Goal: Transaction & Acquisition: Purchase product/service

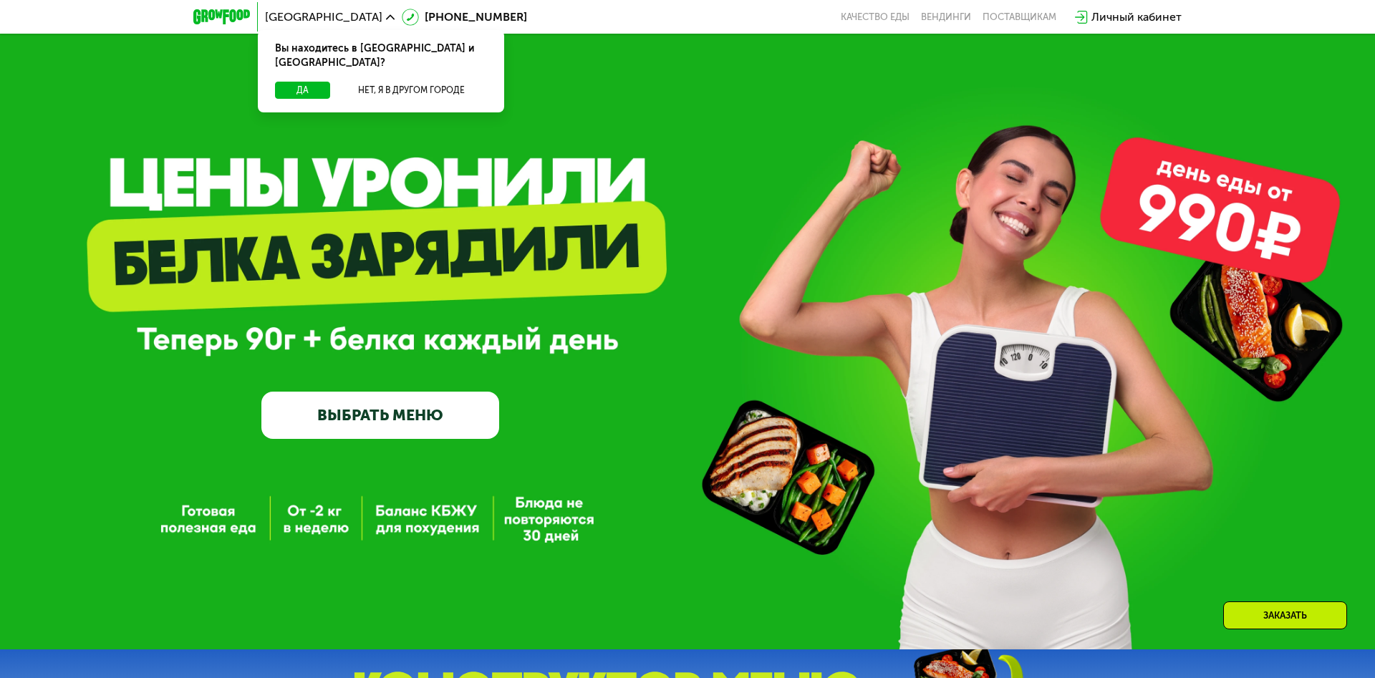
scroll to position [1667, 0]
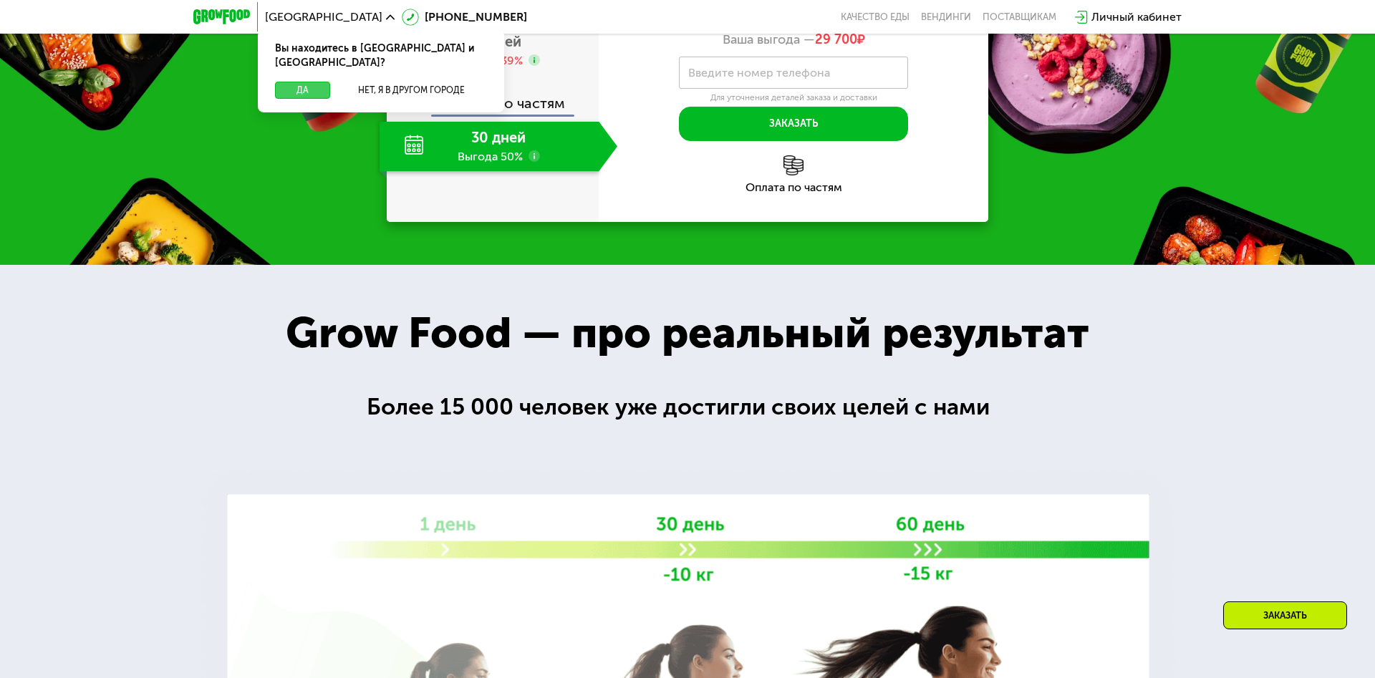
click at [292, 82] on button "Да" at bounding box center [302, 90] width 55 height 17
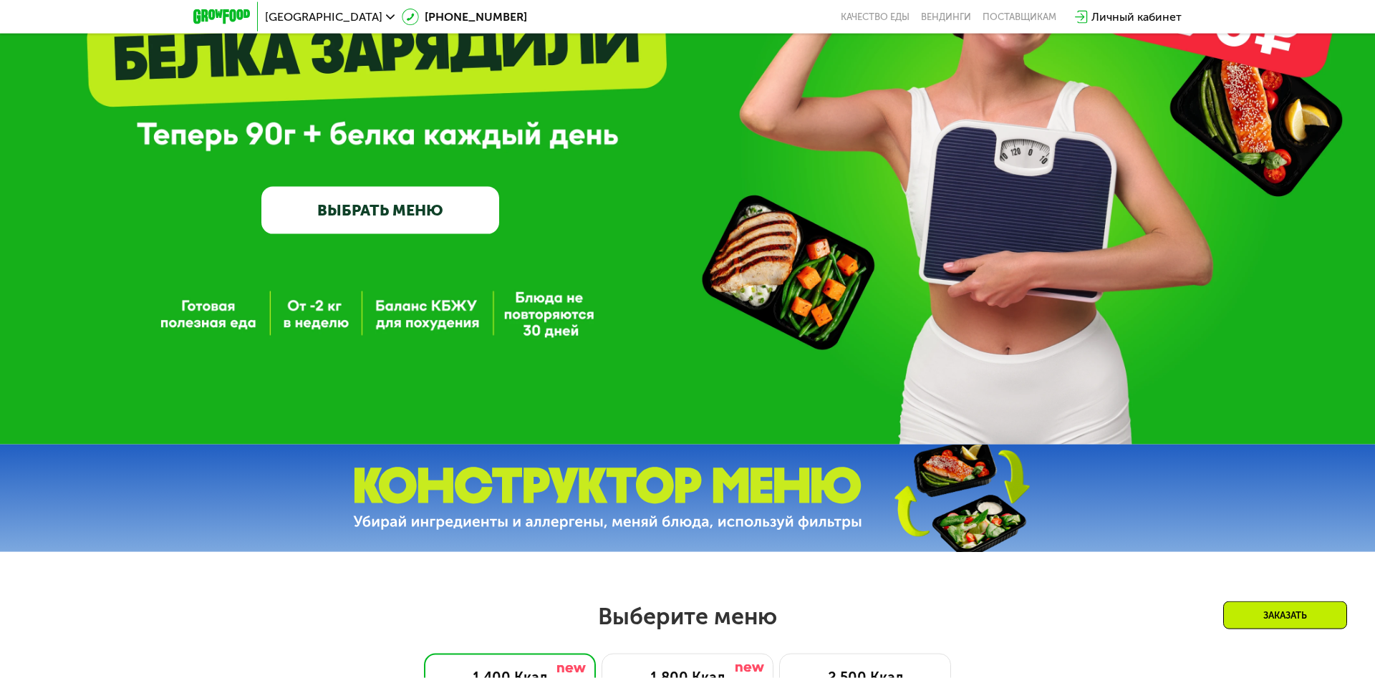
scroll to position [0, 0]
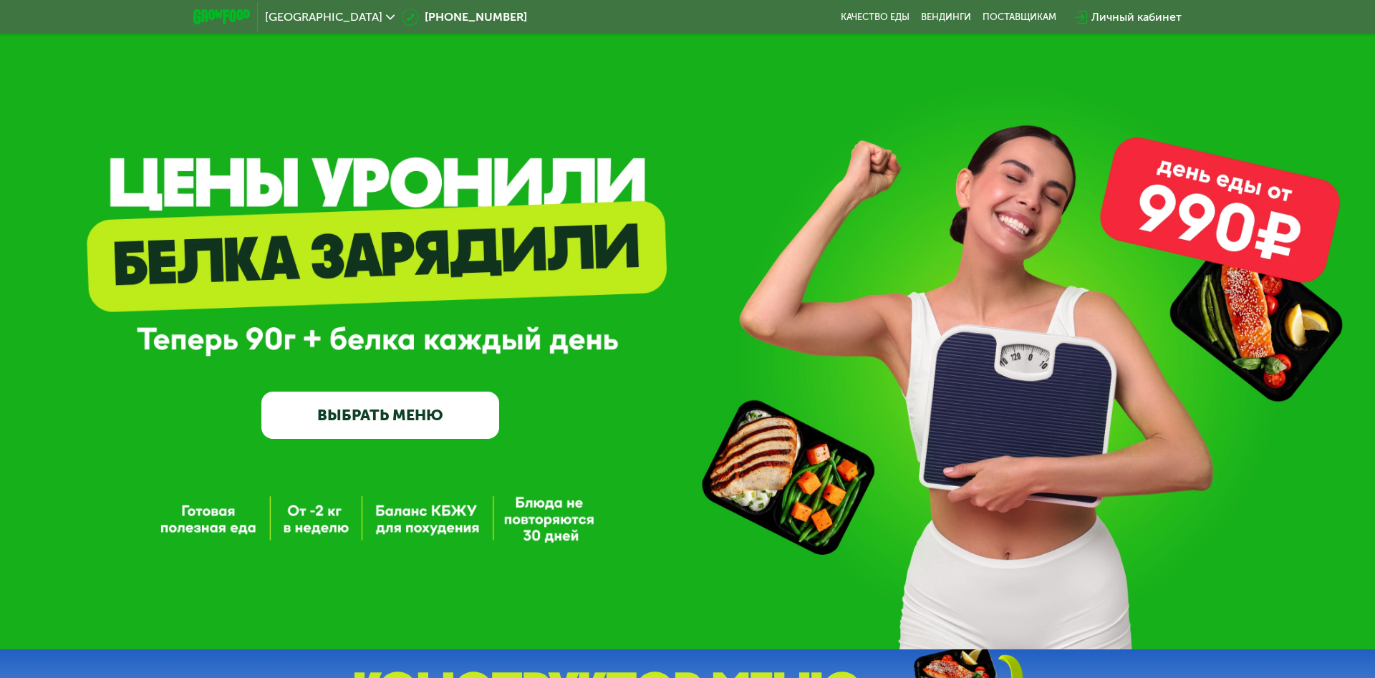
click at [442, 415] on link "ВЫБРАТЬ МЕНЮ" at bounding box center [380, 416] width 238 height 48
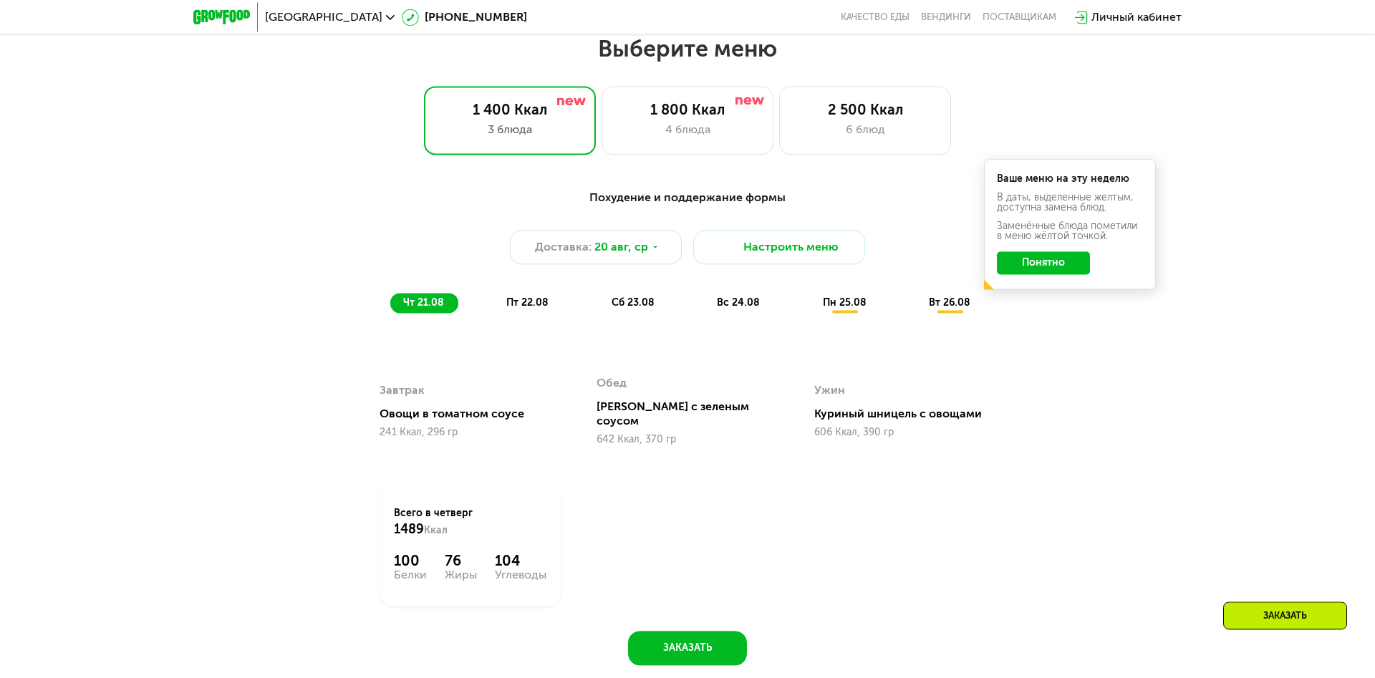
scroll to position [773, 0]
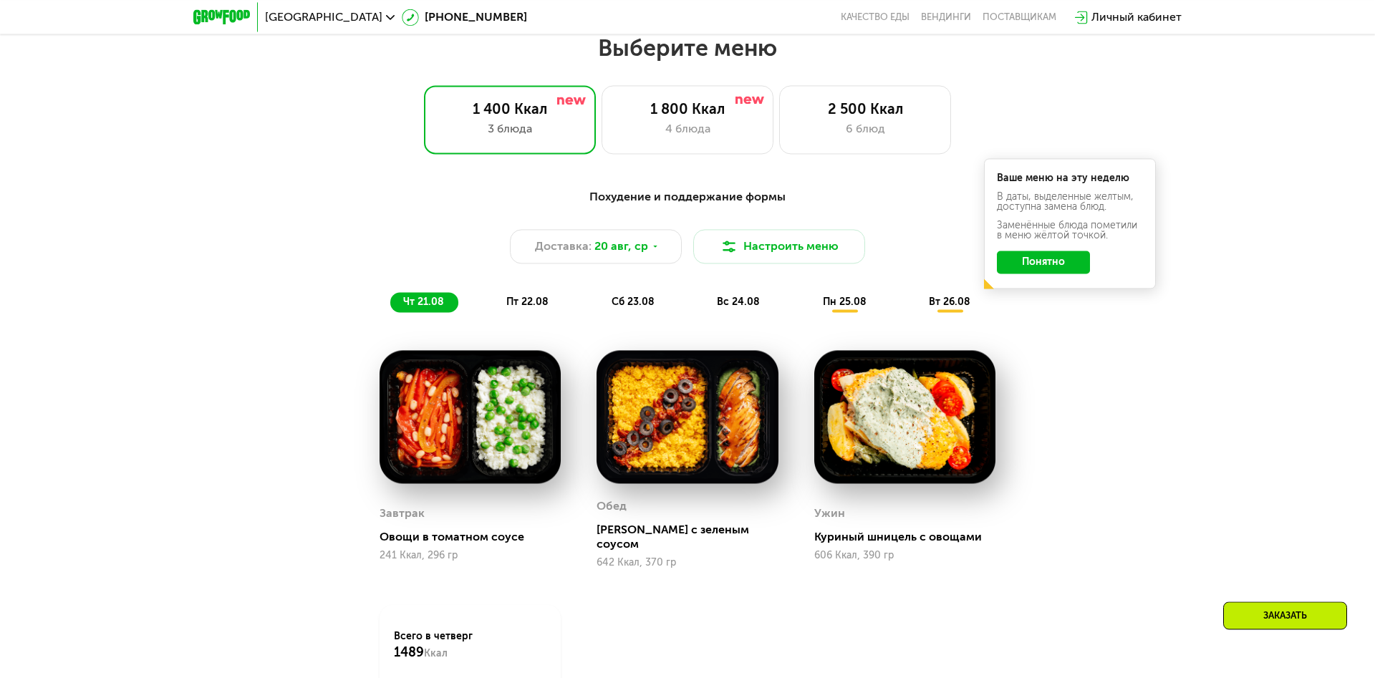
click at [521, 304] on span "пт 22.08" at bounding box center [527, 302] width 42 height 12
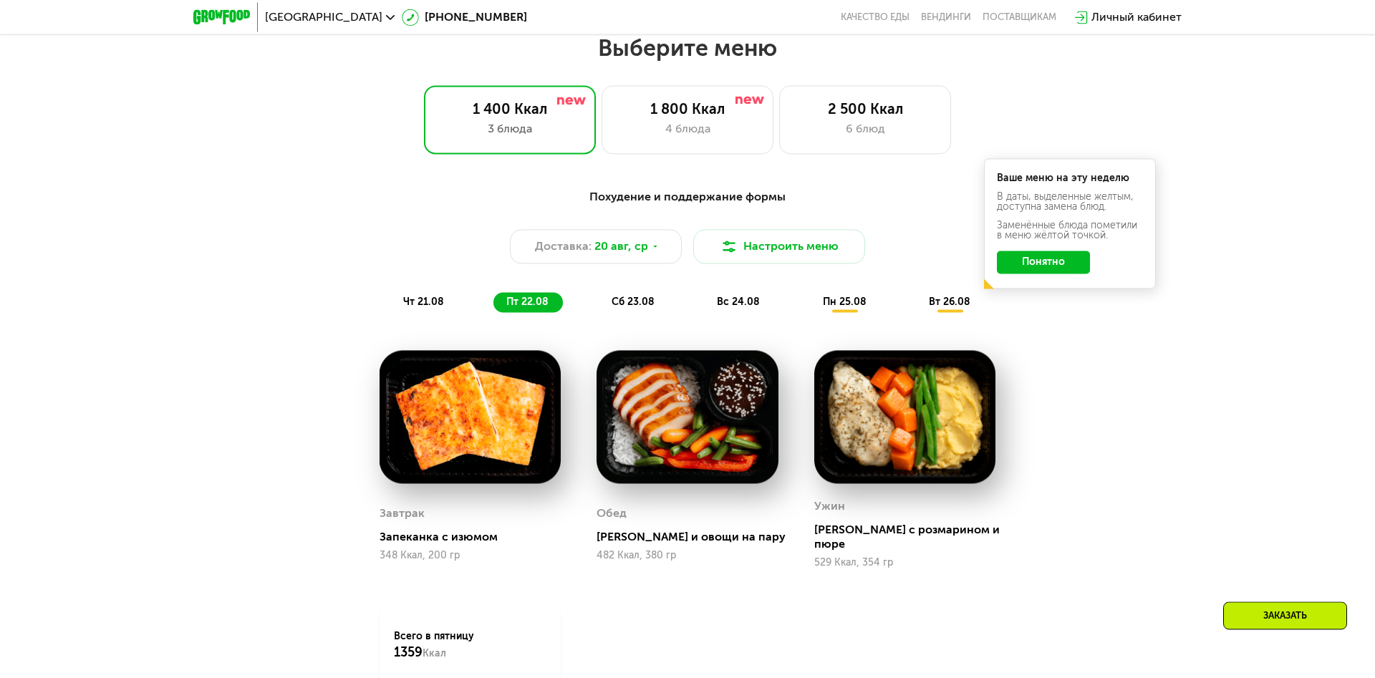
click at [418, 304] on span "чт 21.08" at bounding box center [423, 302] width 41 height 12
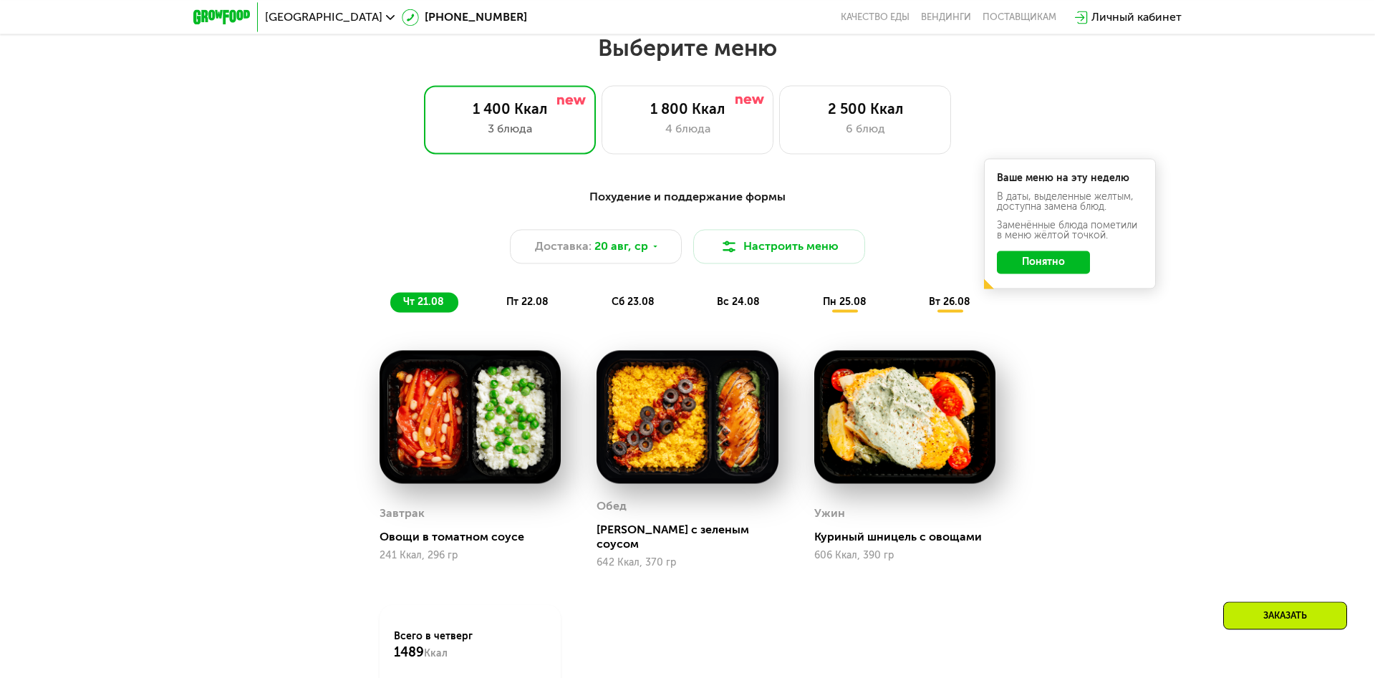
click at [526, 304] on span "пт 22.08" at bounding box center [527, 302] width 42 height 12
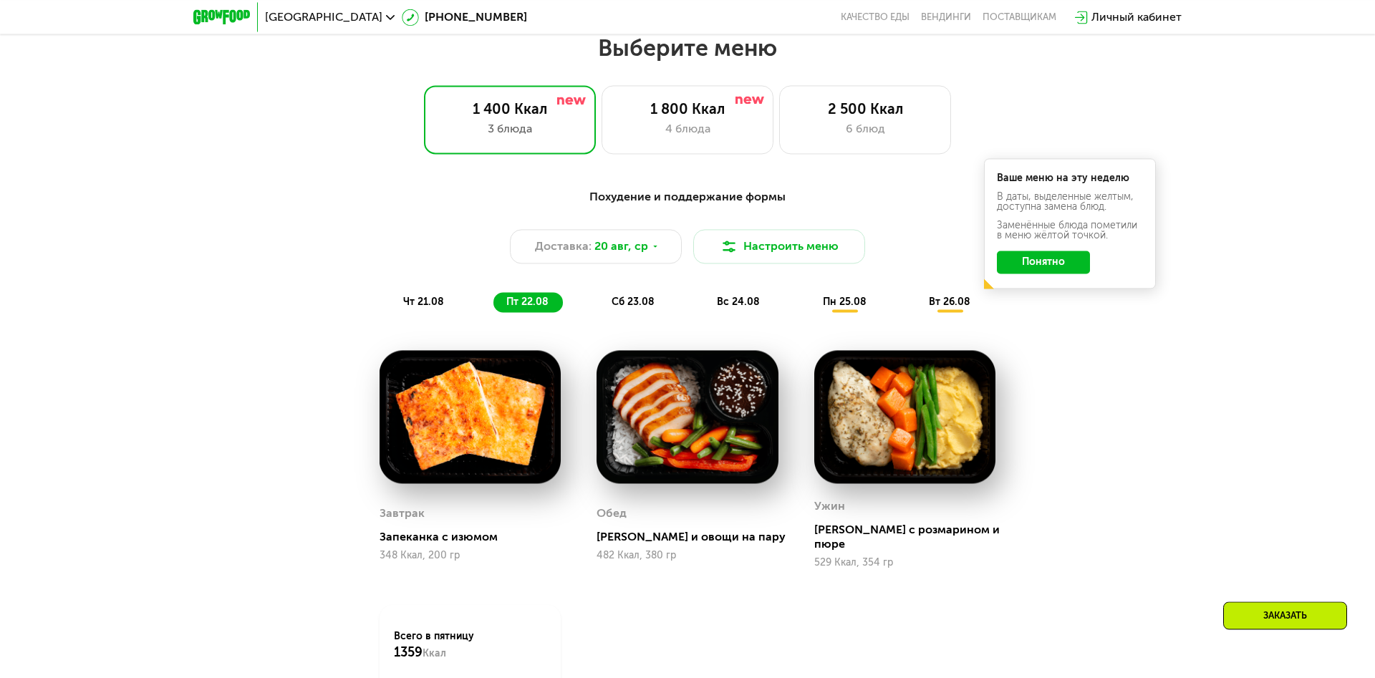
click at [704, 299] on div "сб 23.08" at bounding box center [739, 302] width 70 height 20
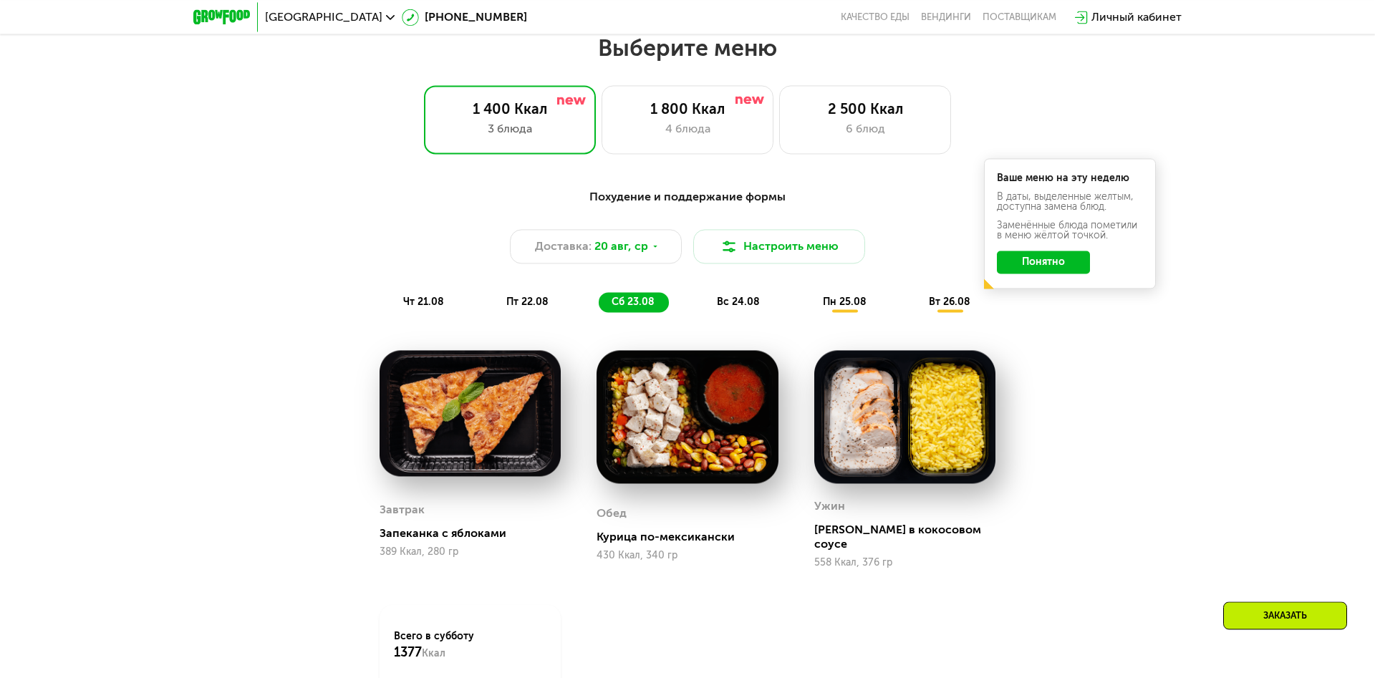
click at [727, 299] on span "вс 24.08" at bounding box center [738, 302] width 43 height 12
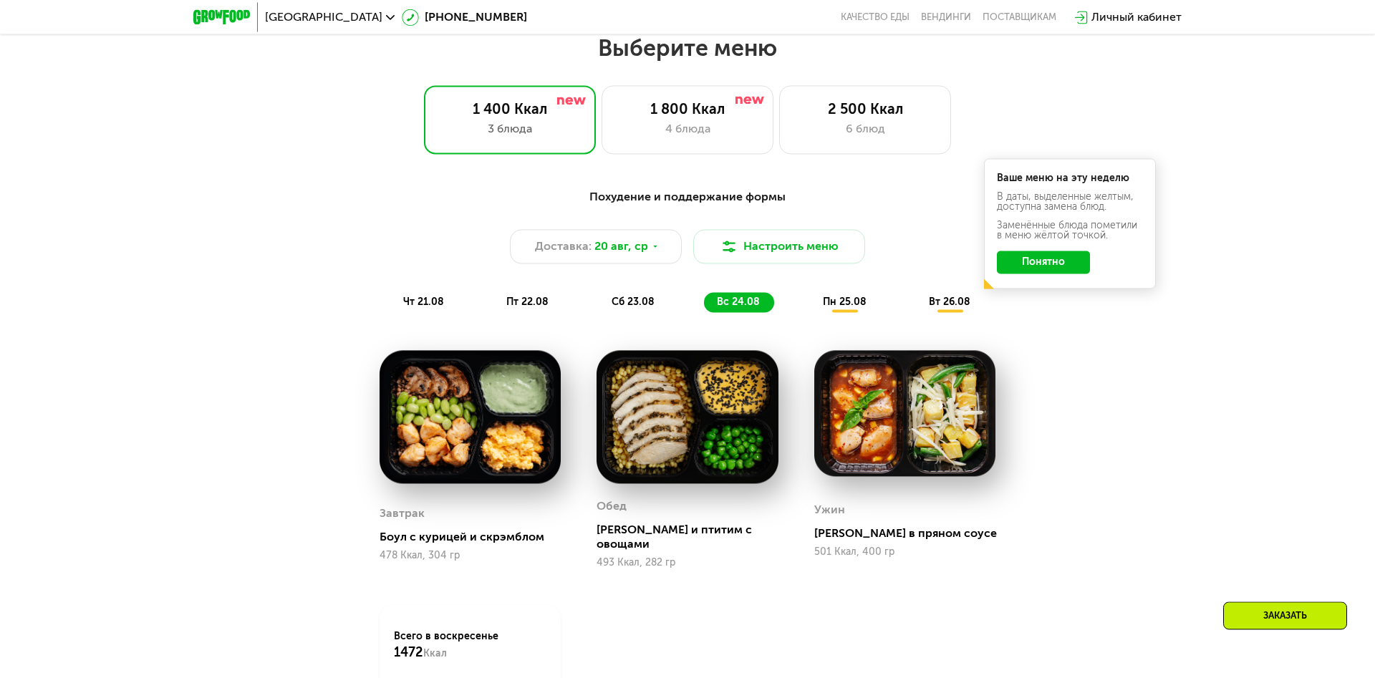
click at [844, 301] on span "пн 25.08" at bounding box center [845, 302] width 44 height 12
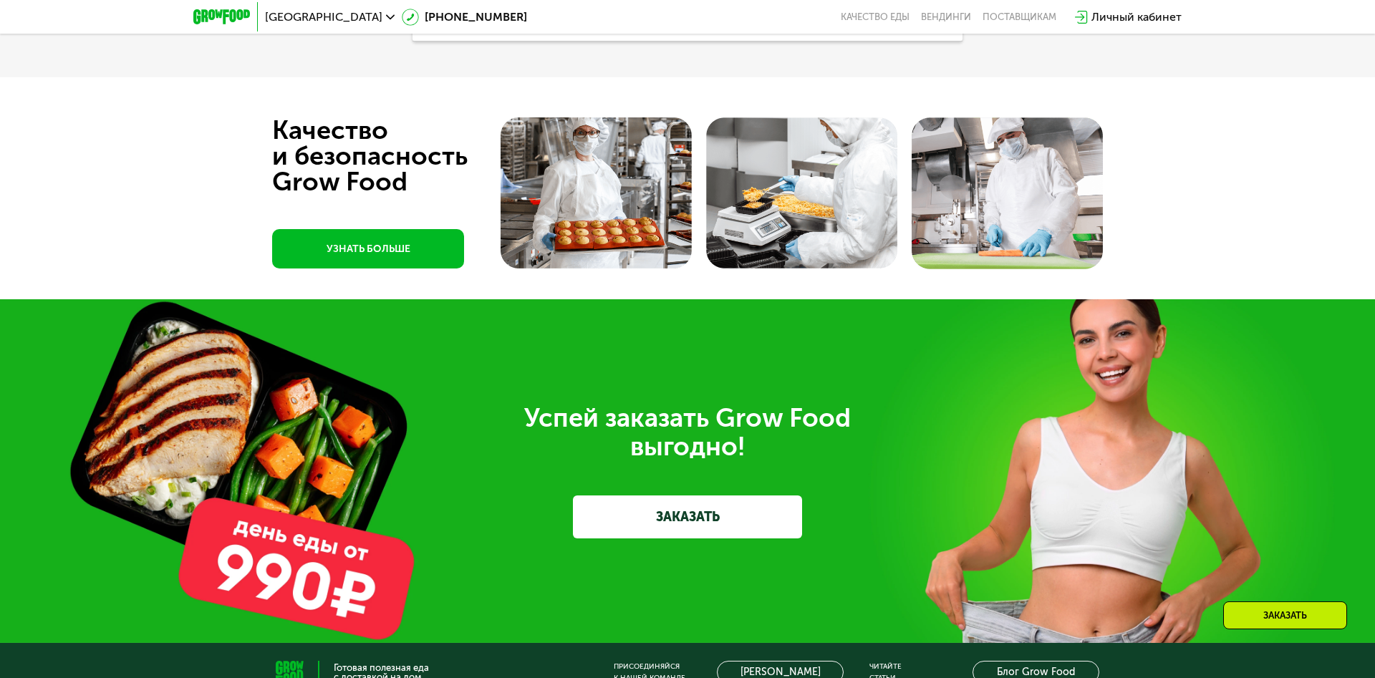
scroll to position [4283, 0]
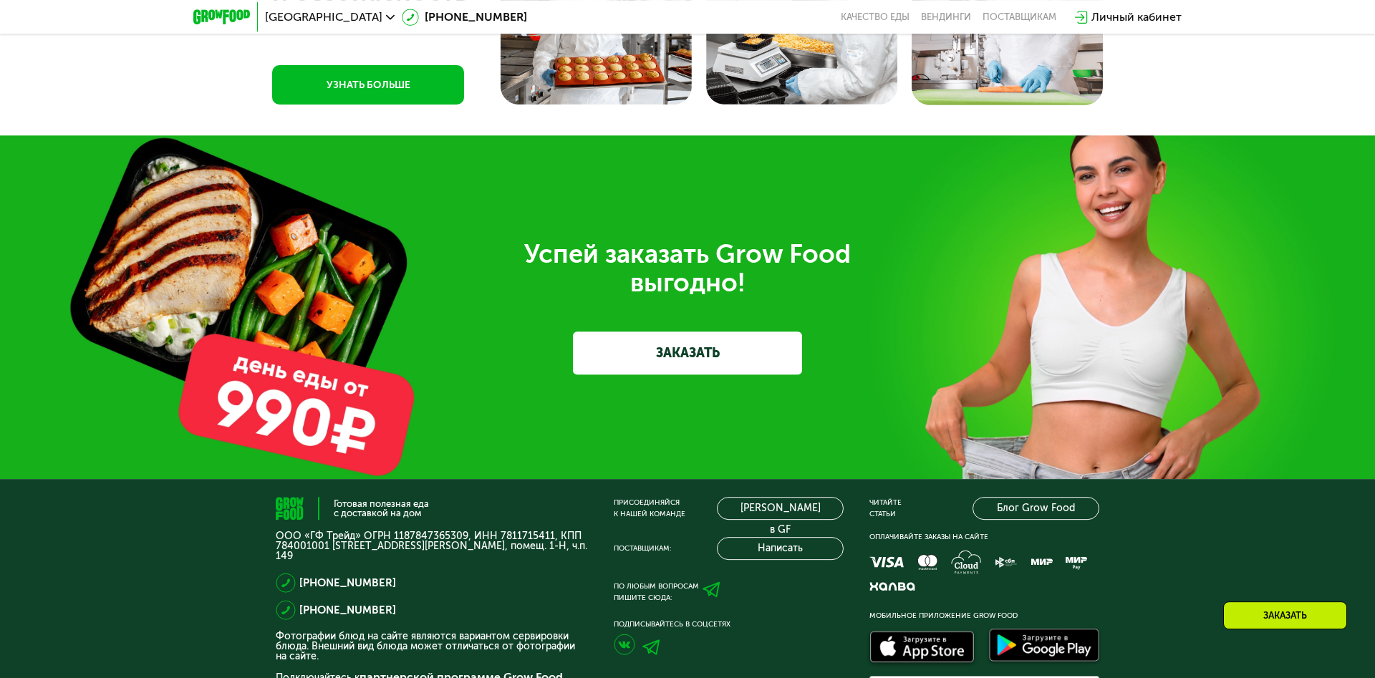
click at [717, 354] on link "ЗАКАЗАТЬ" at bounding box center [687, 353] width 229 height 43
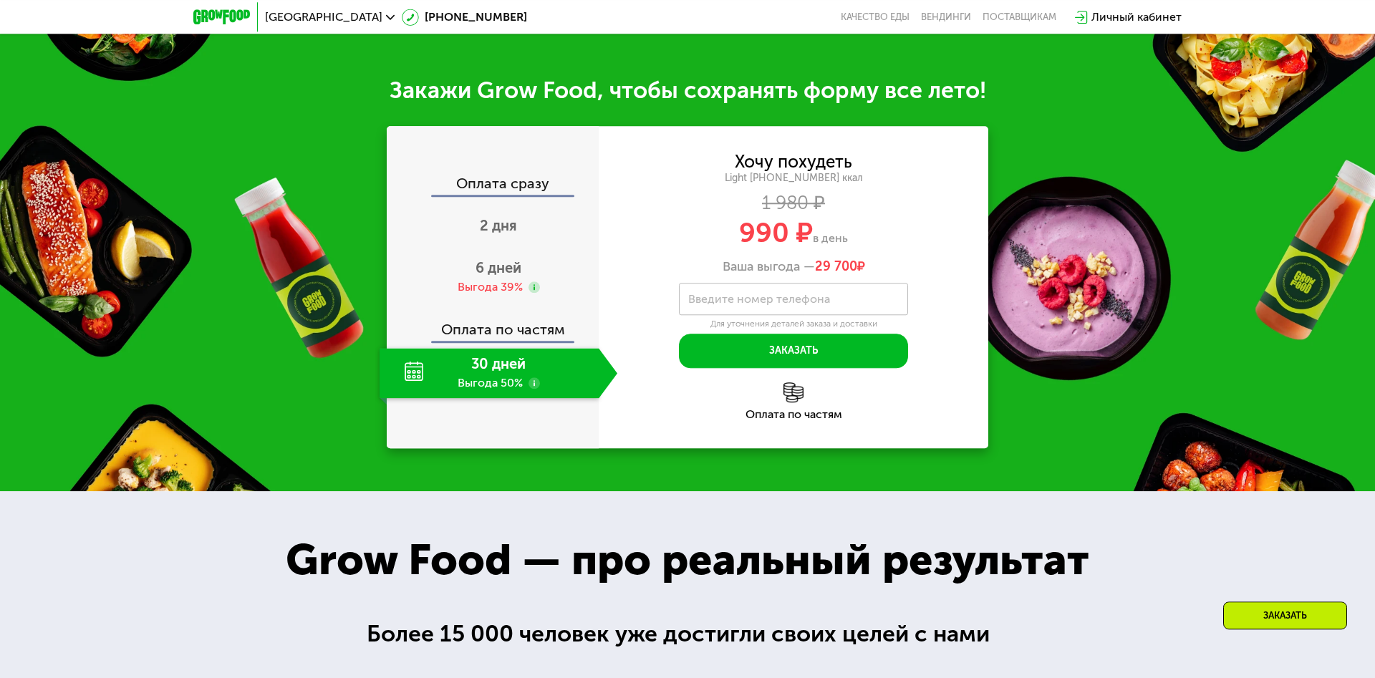
scroll to position [1640, 0]
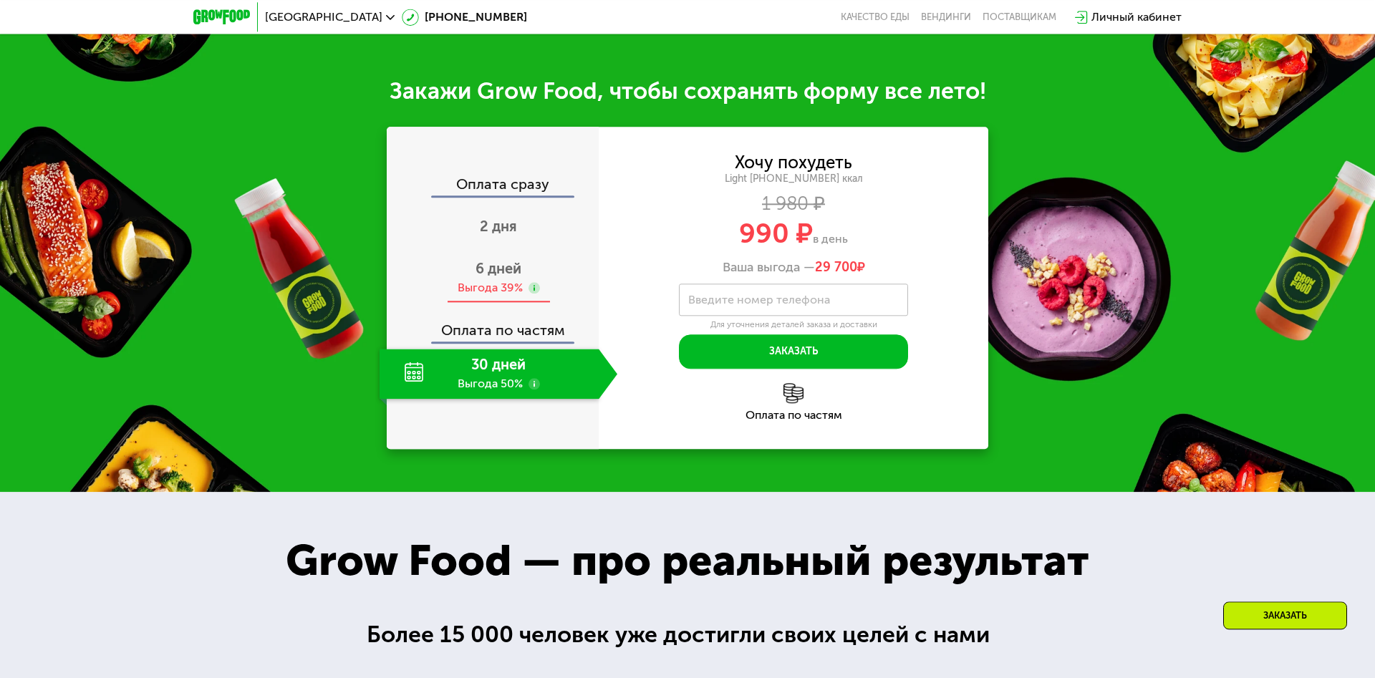
click at [501, 276] on span "6 дней" at bounding box center [499, 268] width 46 height 17
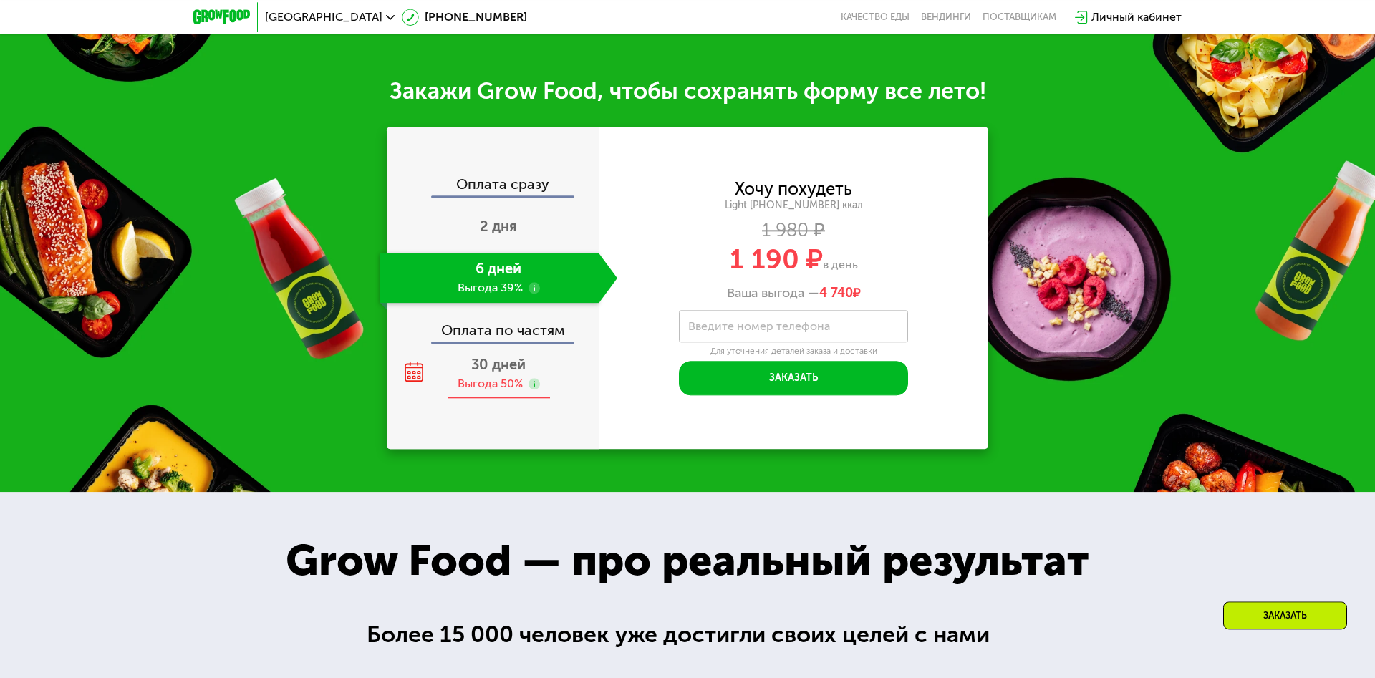
click at [504, 358] on span "30 дней" at bounding box center [498, 364] width 54 height 17
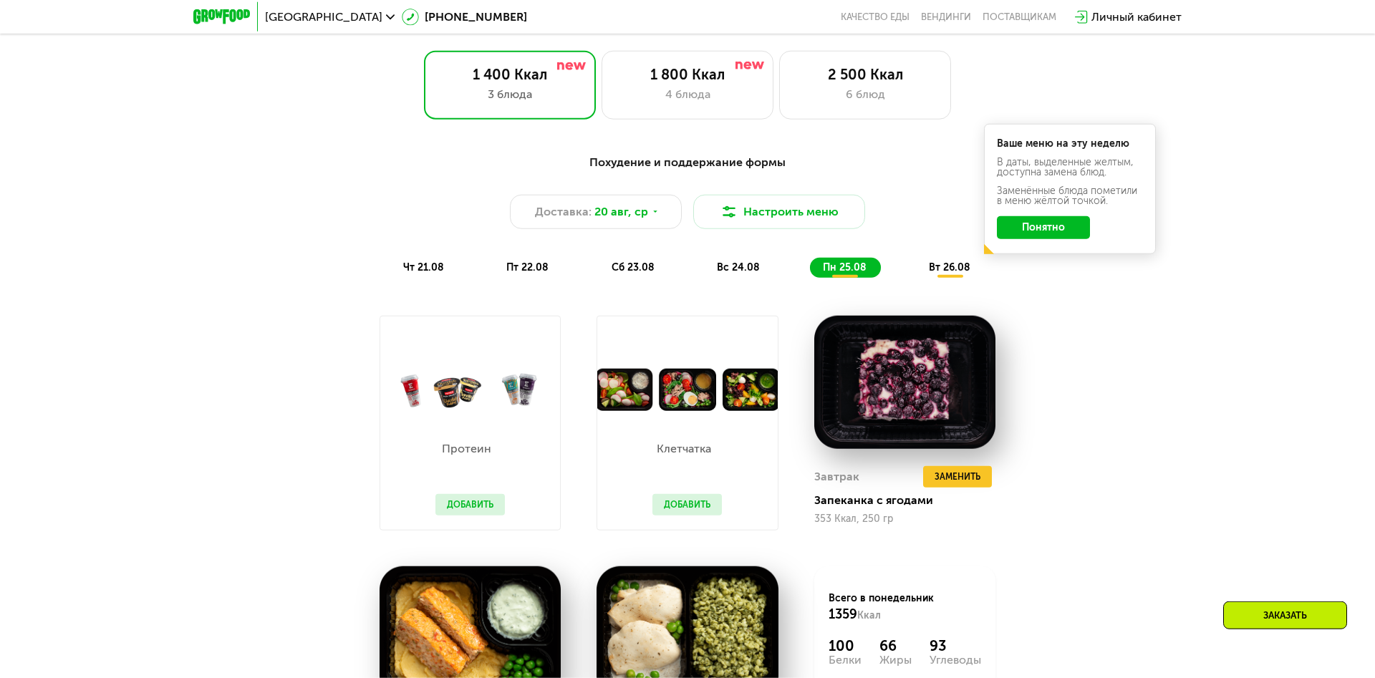
scroll to position [842, 0]
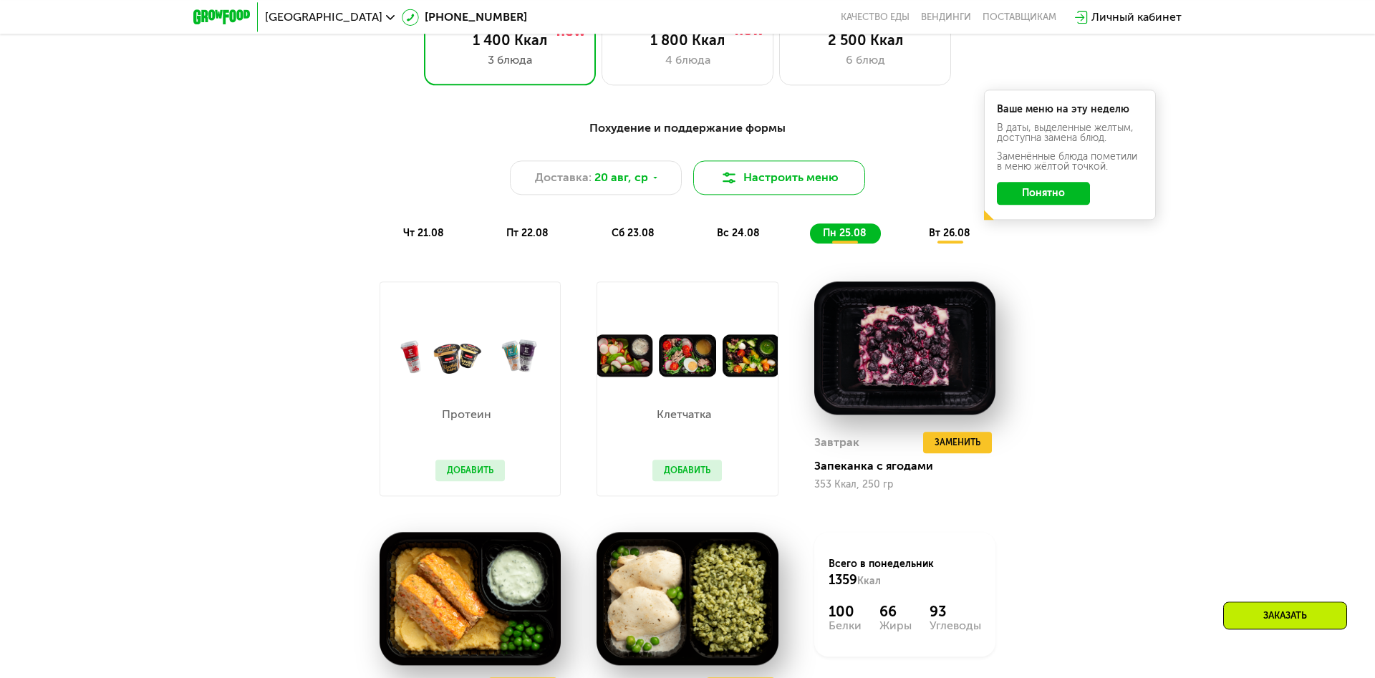
click at [734, 168] on button "Настроить меню" at bounding box center [779, 177] width 172 height 34
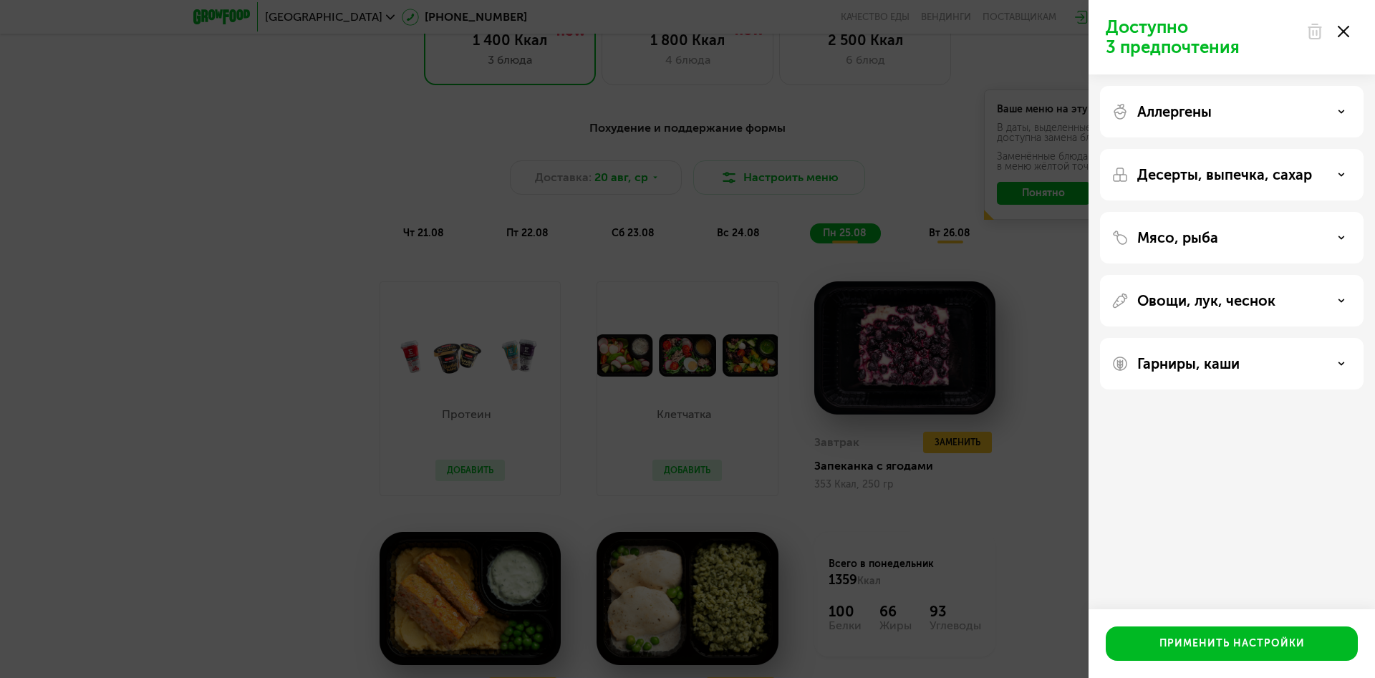
click at [1346, 32] on icon at bounding box center [1343, 31] width 11 height 11
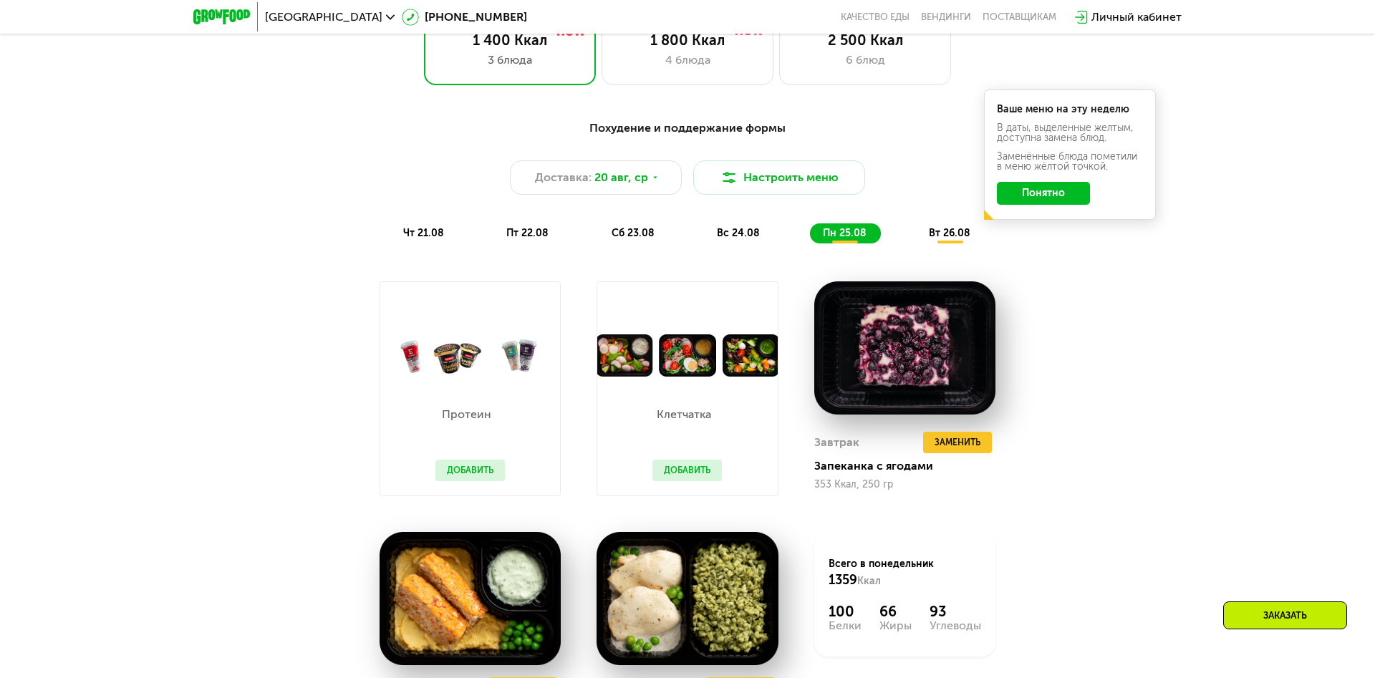
click at [493, 241] on div "чт 21.08" at bounding box center [527, 233] width 69 height 20
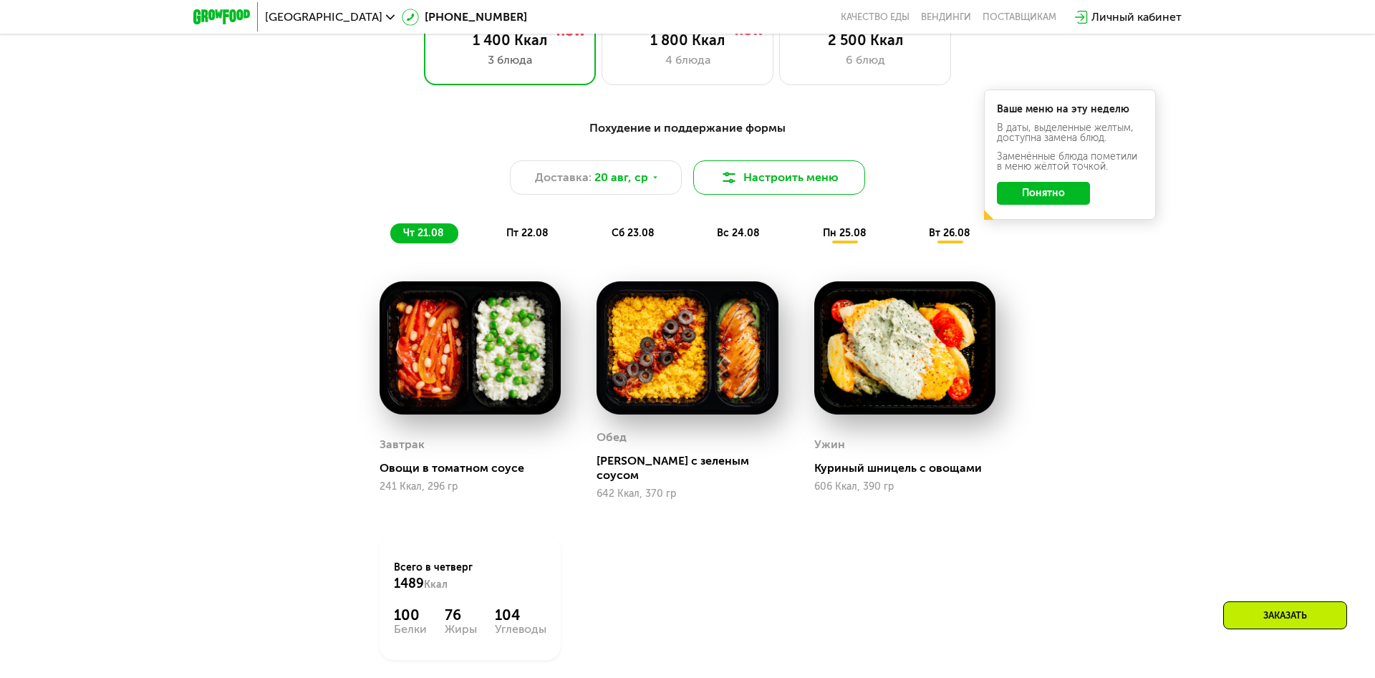
click at [736, 178] on img at bounding box center [728, 177] width 17 height 17
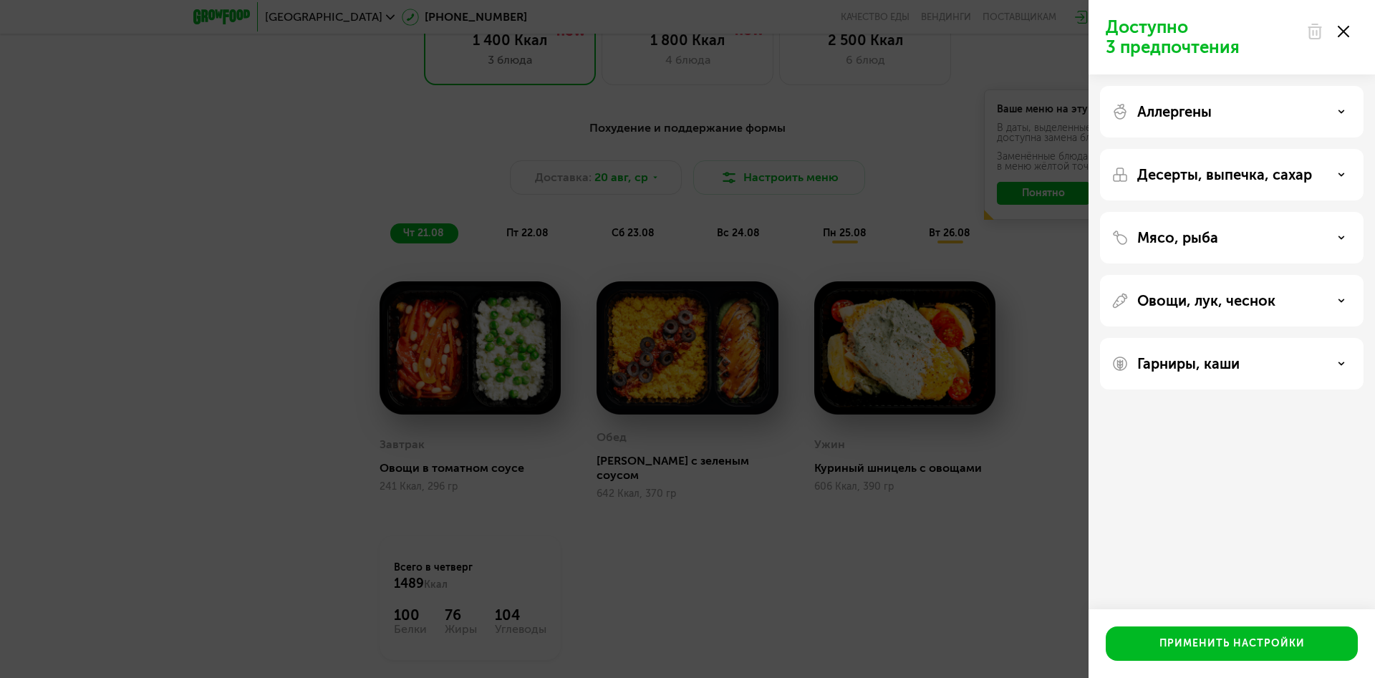
click at [1334, 212] on div "Десерты, выпечка, сахар" at bounding box center [1232, 238] width 264 height 52
click at [1334, 177] on div "Десерты, выпечка, сахар" at bounding box center [1231, 174] width 241 height 17
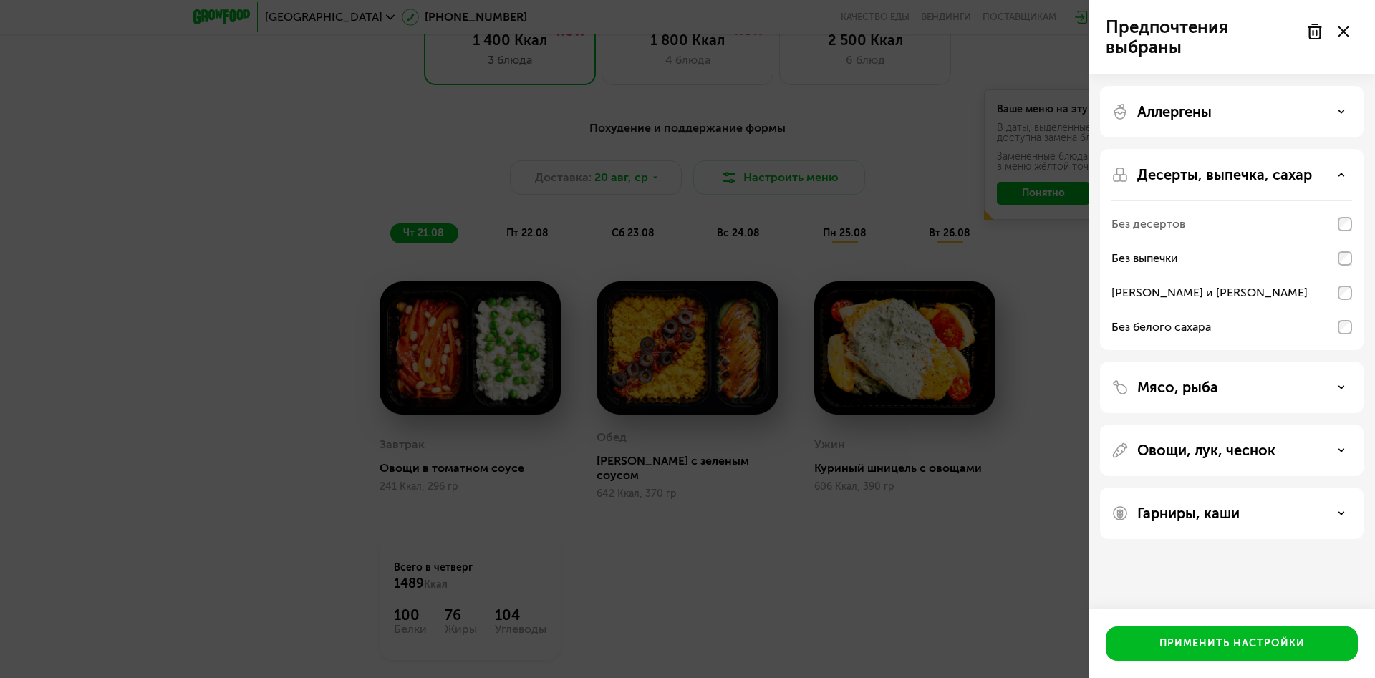
click at [1337, 395] on div "Мясо, рыба" at bounding box center [1231, 387] width 241 height 17
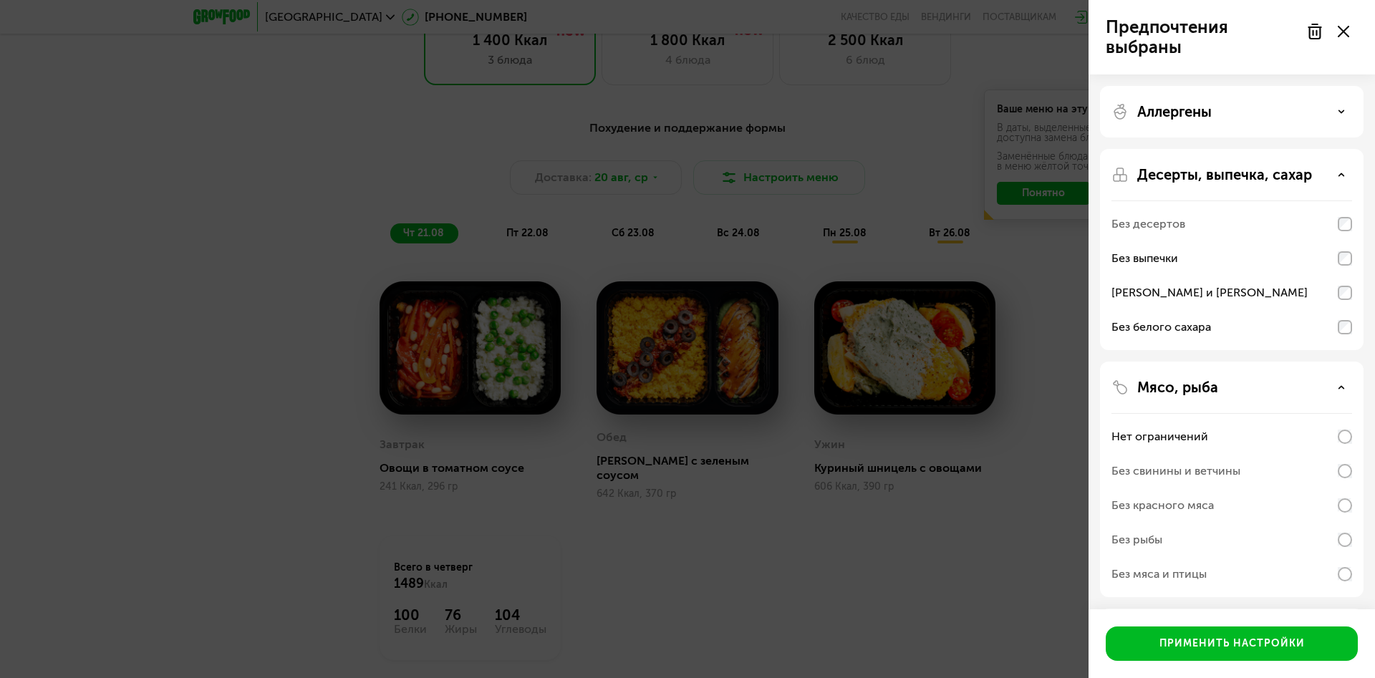
click at [1337, 395] on div "Мясо, рыба" at bounding box center [1231, 387] width 241 height 17
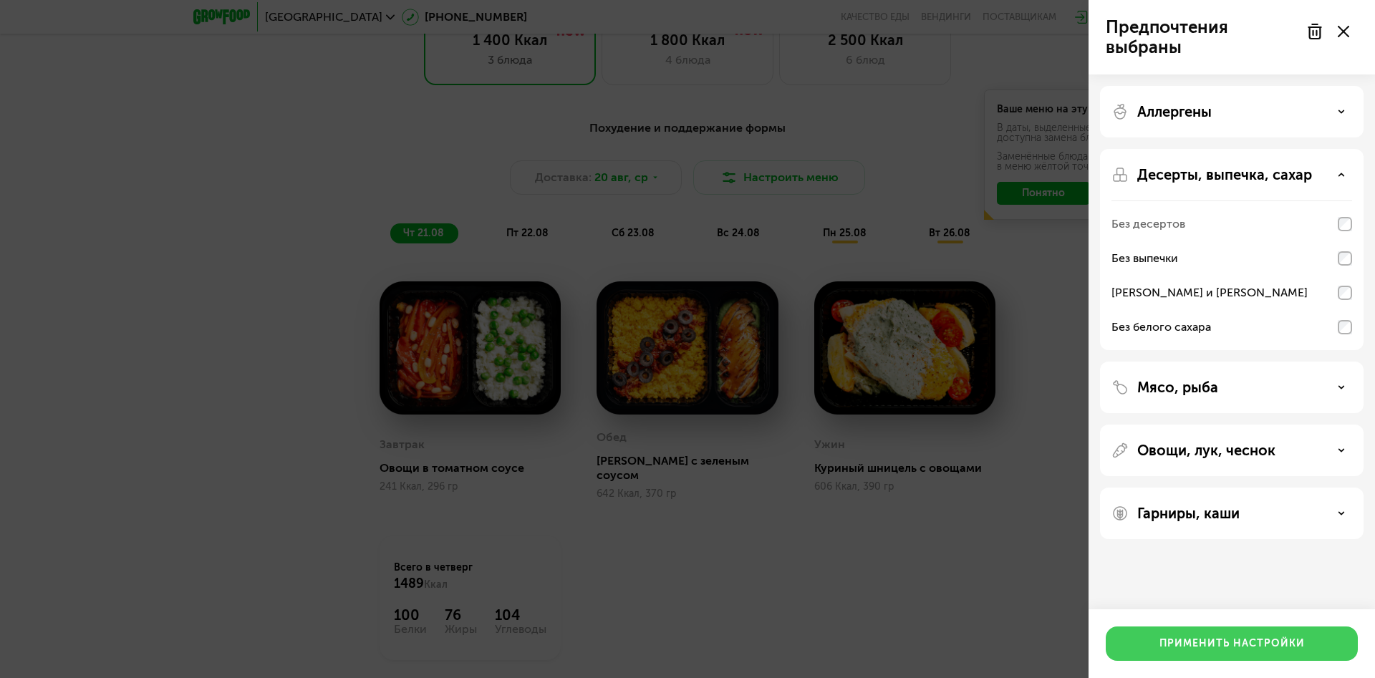
click at [1210, 648] on div "Применить настройки" at bounding box center [1231, 644] width 145 height 14
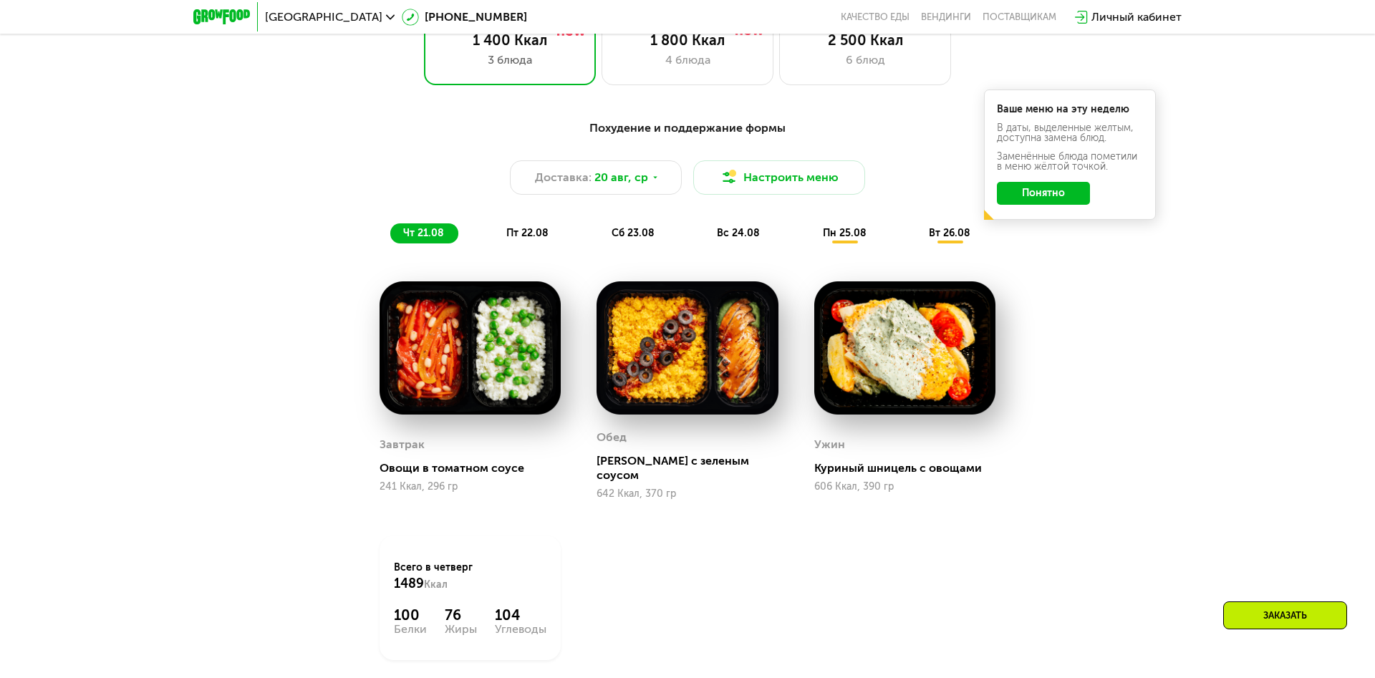
click at [532, 231] on span "пт 22.08" at bounding box center [527, 233] width 42 height 12
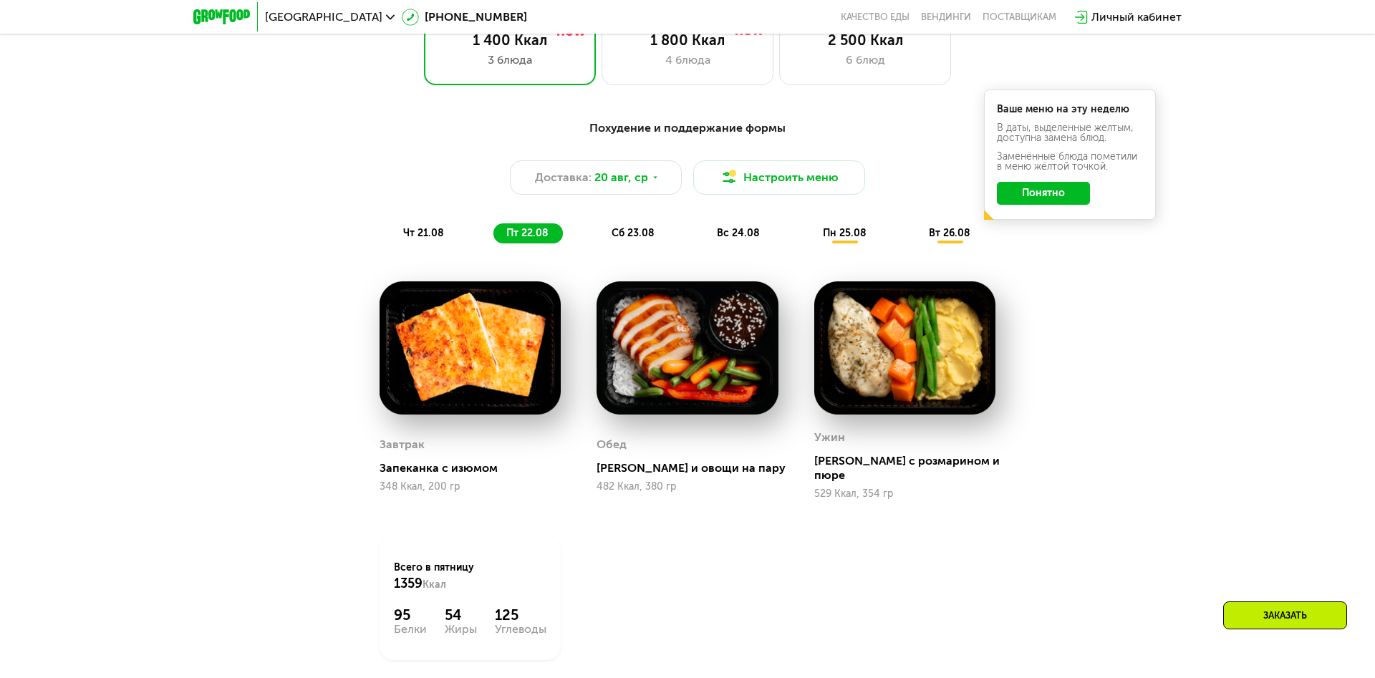
click at [634, 231] on span "сб 23.08" at bounding box center [633, 233] width 43 height 12
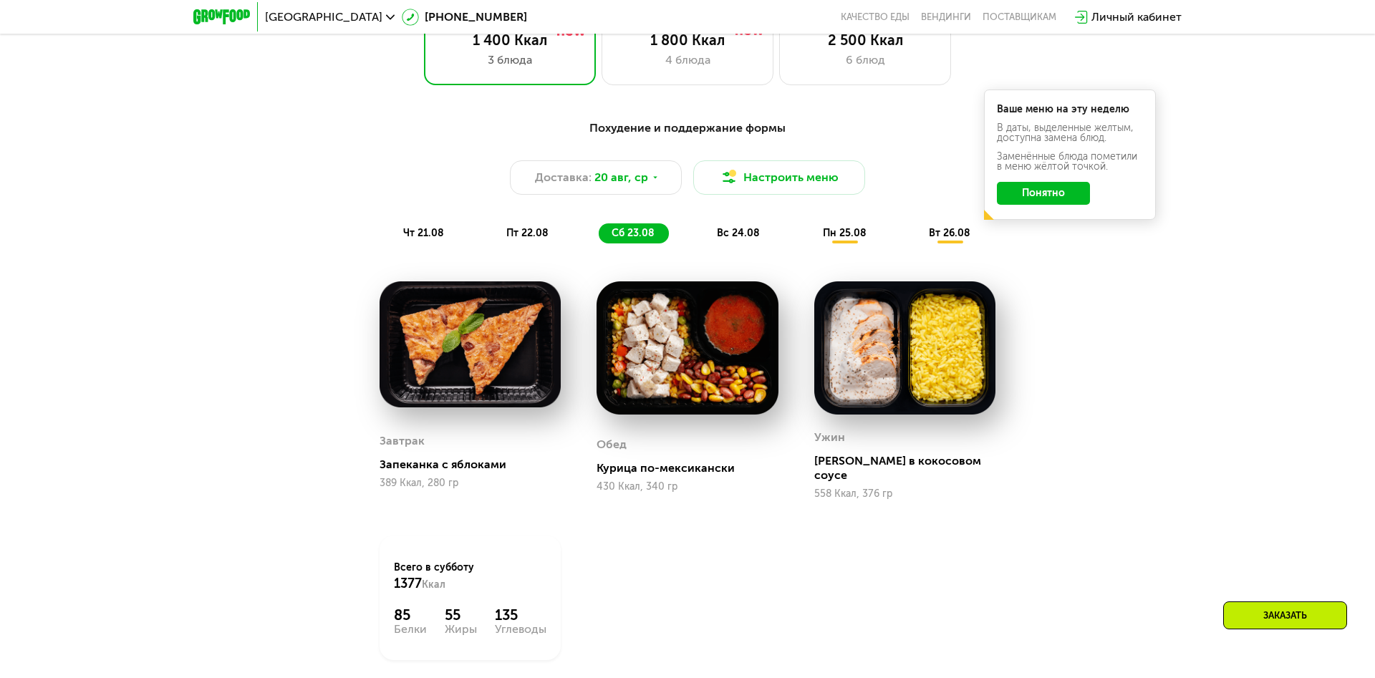
click at [752, 234] on span "вс 24.08" at bounding box center [738, 233] width 43 height 12
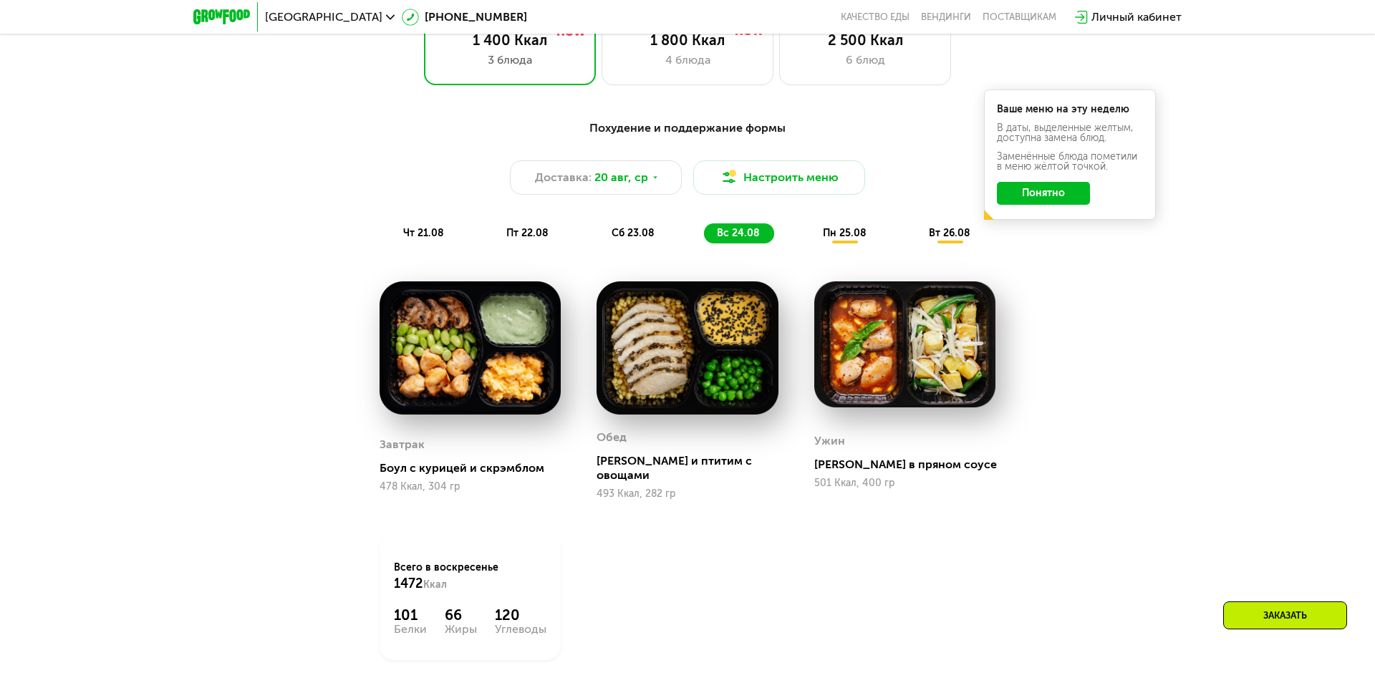
click at [836, 233] on span "пн 25.08" at bounding box center [845, 233] width 44 height 12
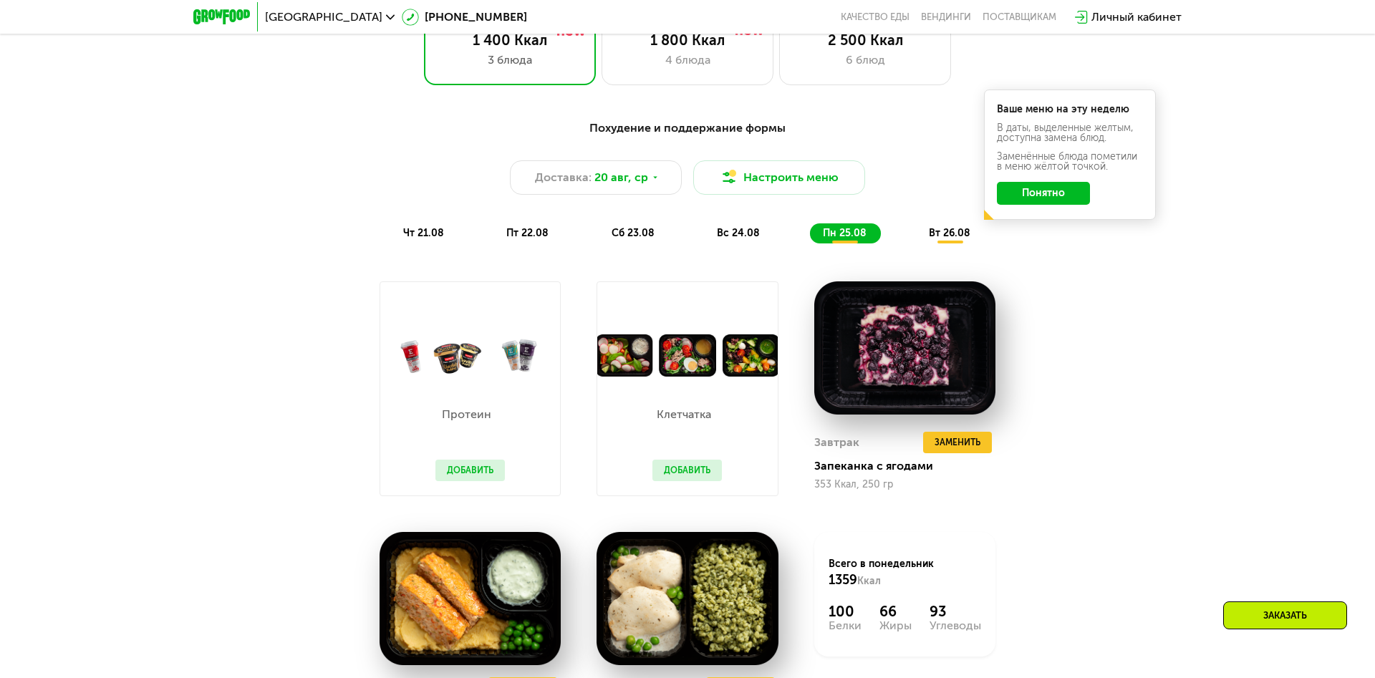
click at [954, 233] on span "вт 26.08" at bounding box center [950, 233] width 42 height 12
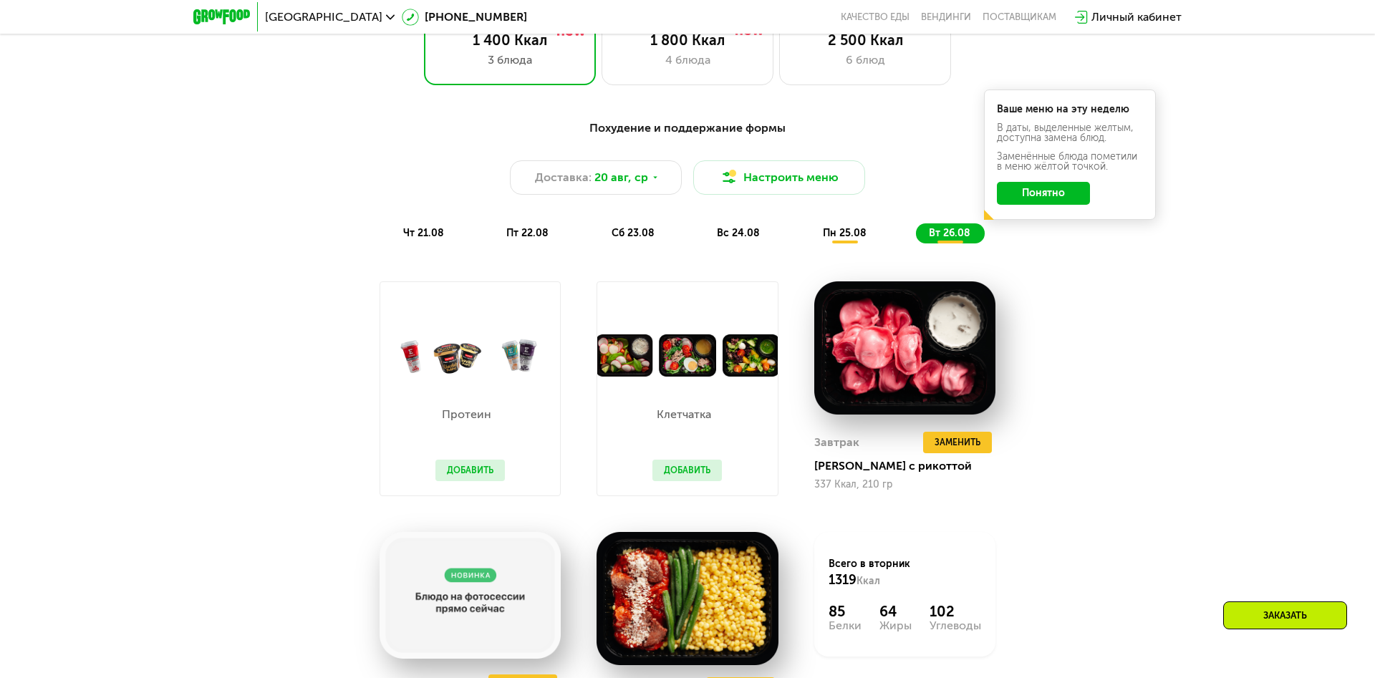
click at [843, 232] on span "пн 25.08" at bounding box center [845, 233] width 44 height 12
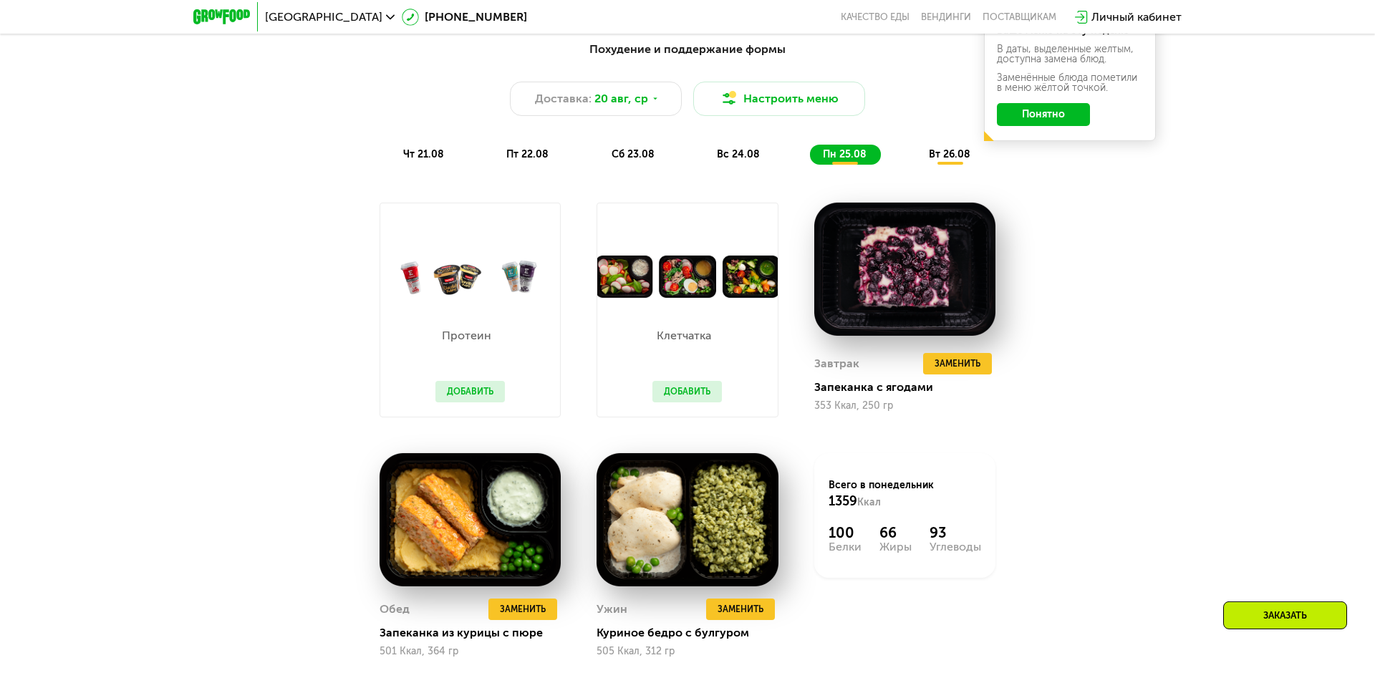
scroll to position [909, 0]
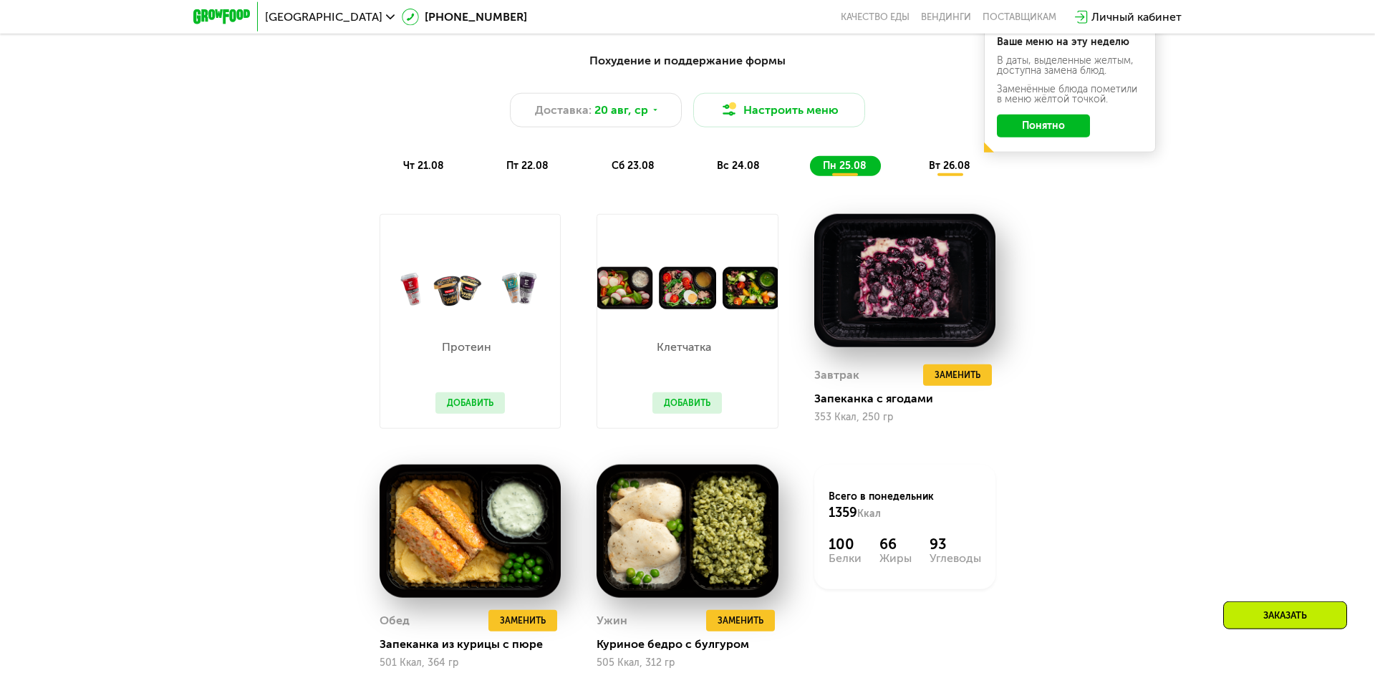
click at [947, 158] on div "вт 26.08" at bounding box center [950, 166] width 69 height 20
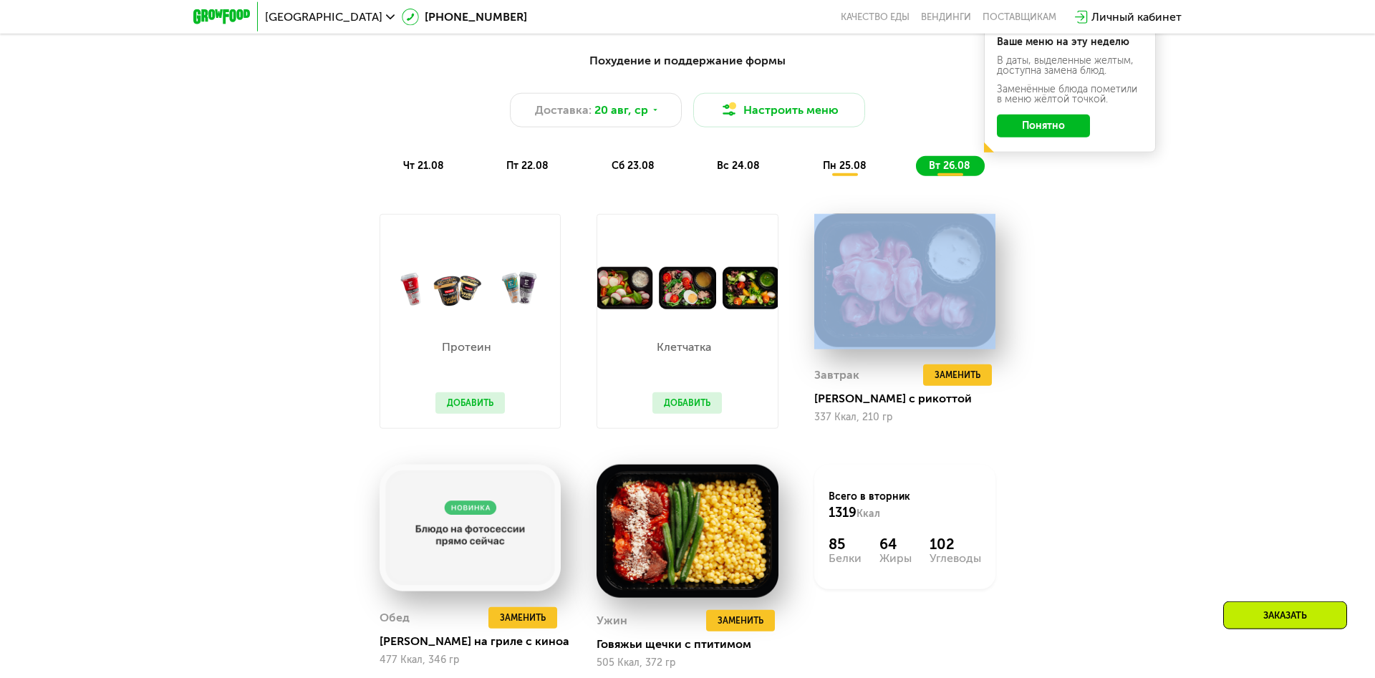
drag, startPoint x: 1364, startPoint y: 160, endPoint x: 1357, endPoint y: 236, distance: 75.5
click at [1357, 236] on div "Похудение и поддержание формы Доставка: [DATE] Настроить меню чт 21.08 пт 22.08…" at bounding box center [687, 398] width 1375 height 733
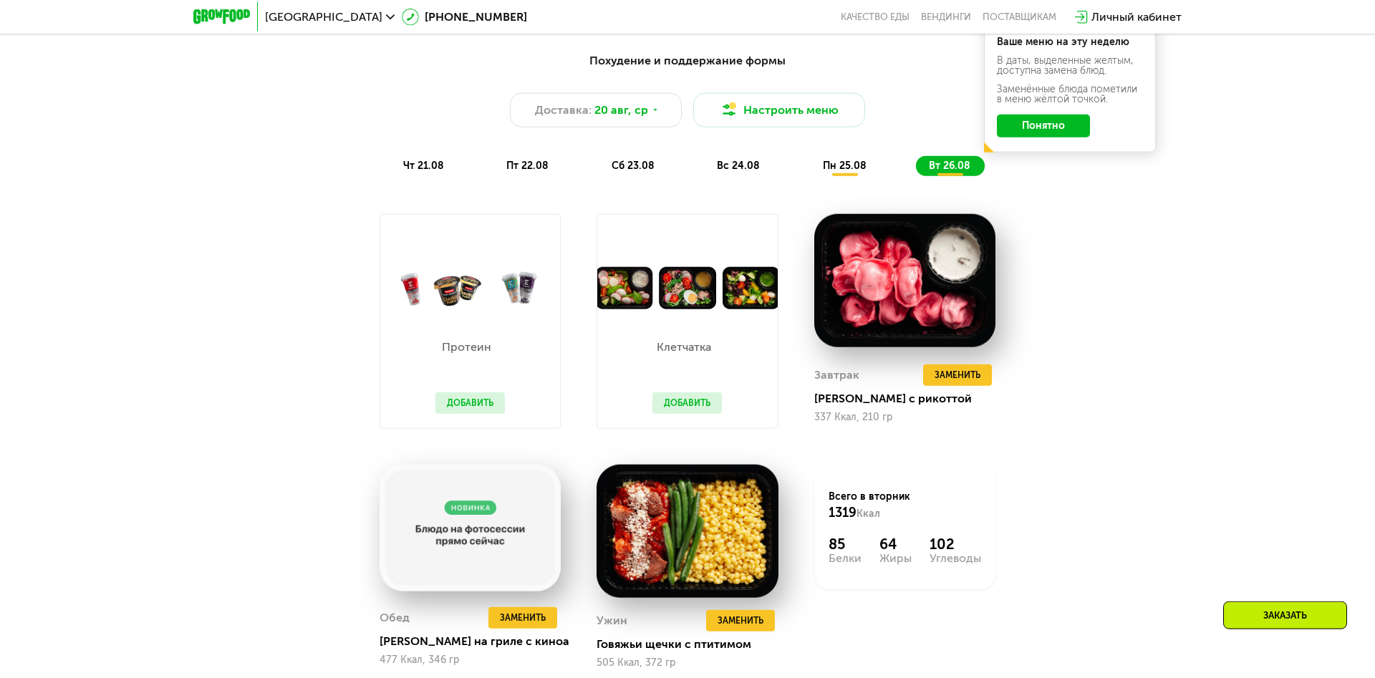
click at [1276, 259] on div "Похудение и поддержание формы Доставка: [DATE] Настроить меню чт 21.08 пт 22.08…" at bounding box center [687, 398] width 1375 height 733
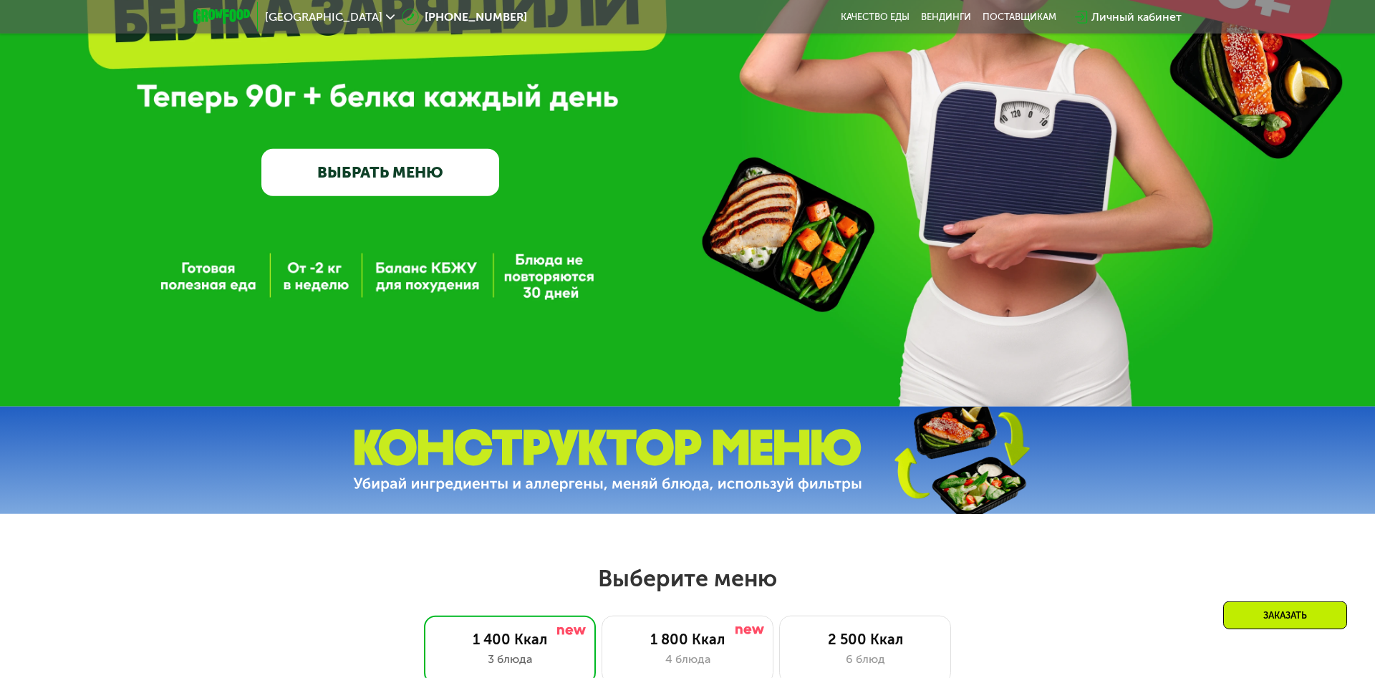
scroll to position [0, 0]
